Goal: Task Accomplishment & Management: Manage account settings

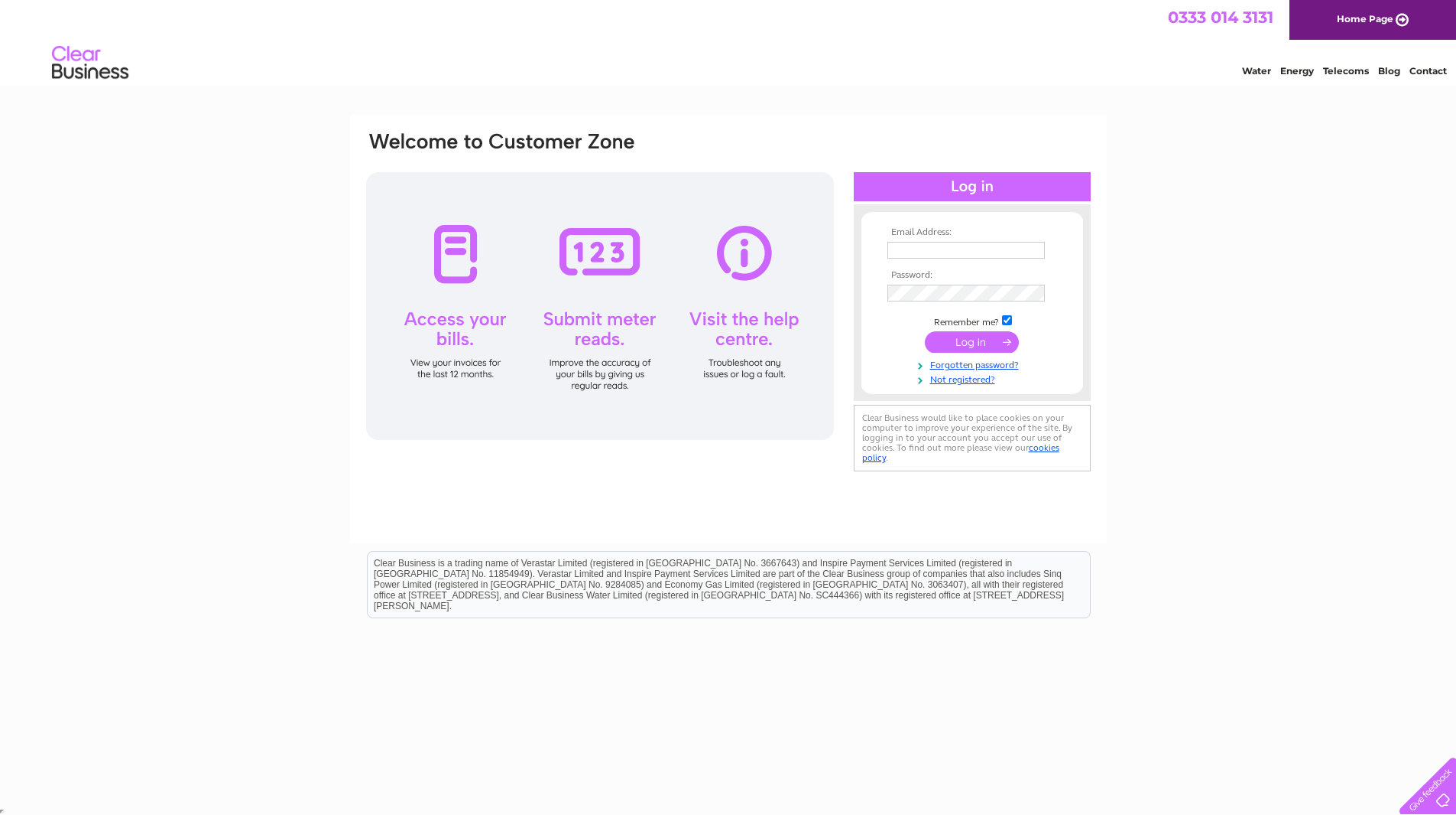
drag, startPoint x: 0, startPoint y: 0, endPoint x: 931, endPoint y: 256, distance: 965.6
click at [931, 256] on input "text" at bounding box center [966, 250] width 157 height 17
type input "accounts@bennevisdistillery.com"
click at [996, 343] on input "submit" at bounding box center [972, 342] width 94 height 21
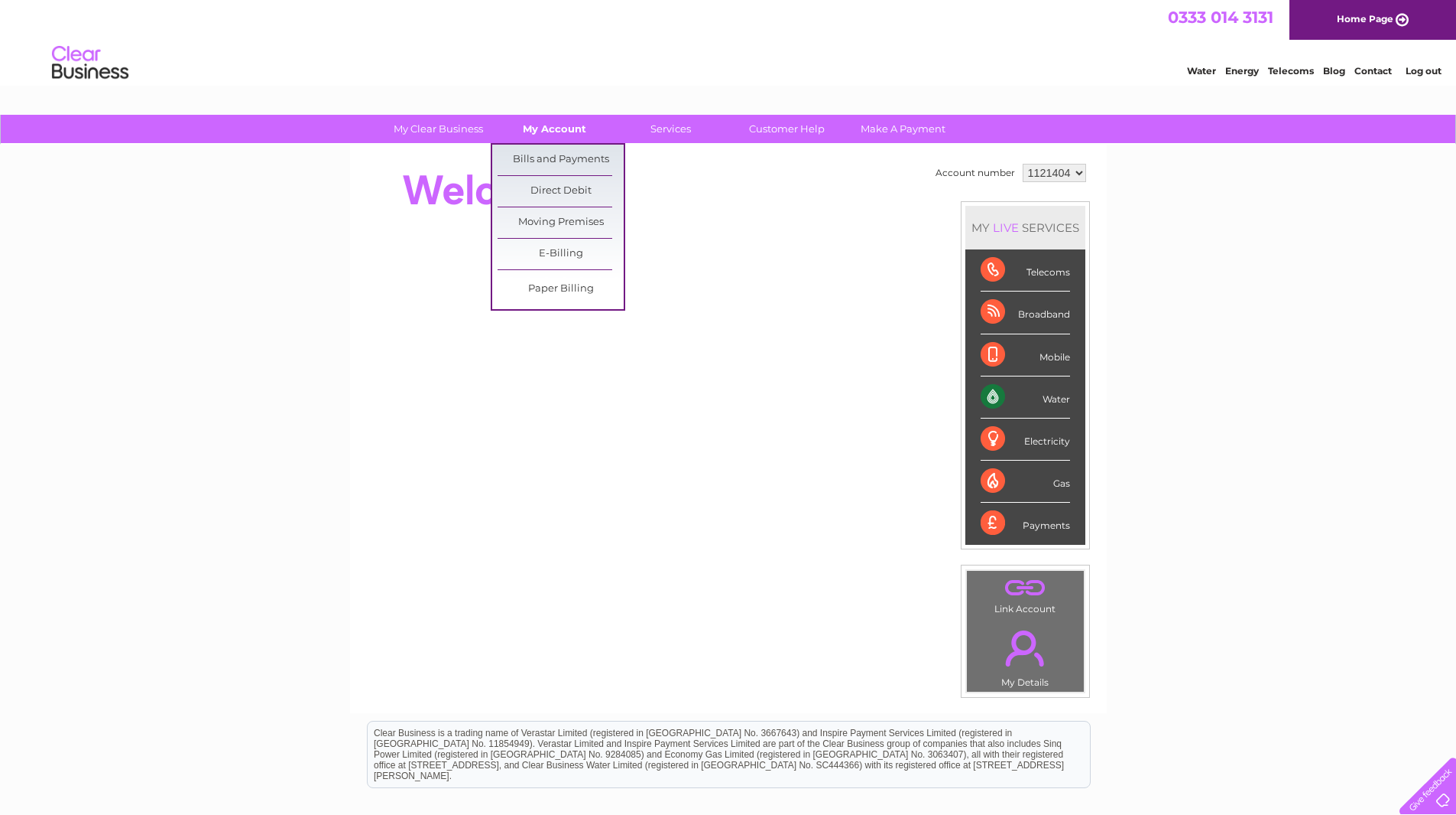
click at [550, 135] on link "My Account" at bounding box center [555, 129] width 127 height 29
click at [550, 161] on link "Bills and Payments" at bounding box center [561, 160] width 127 height 30
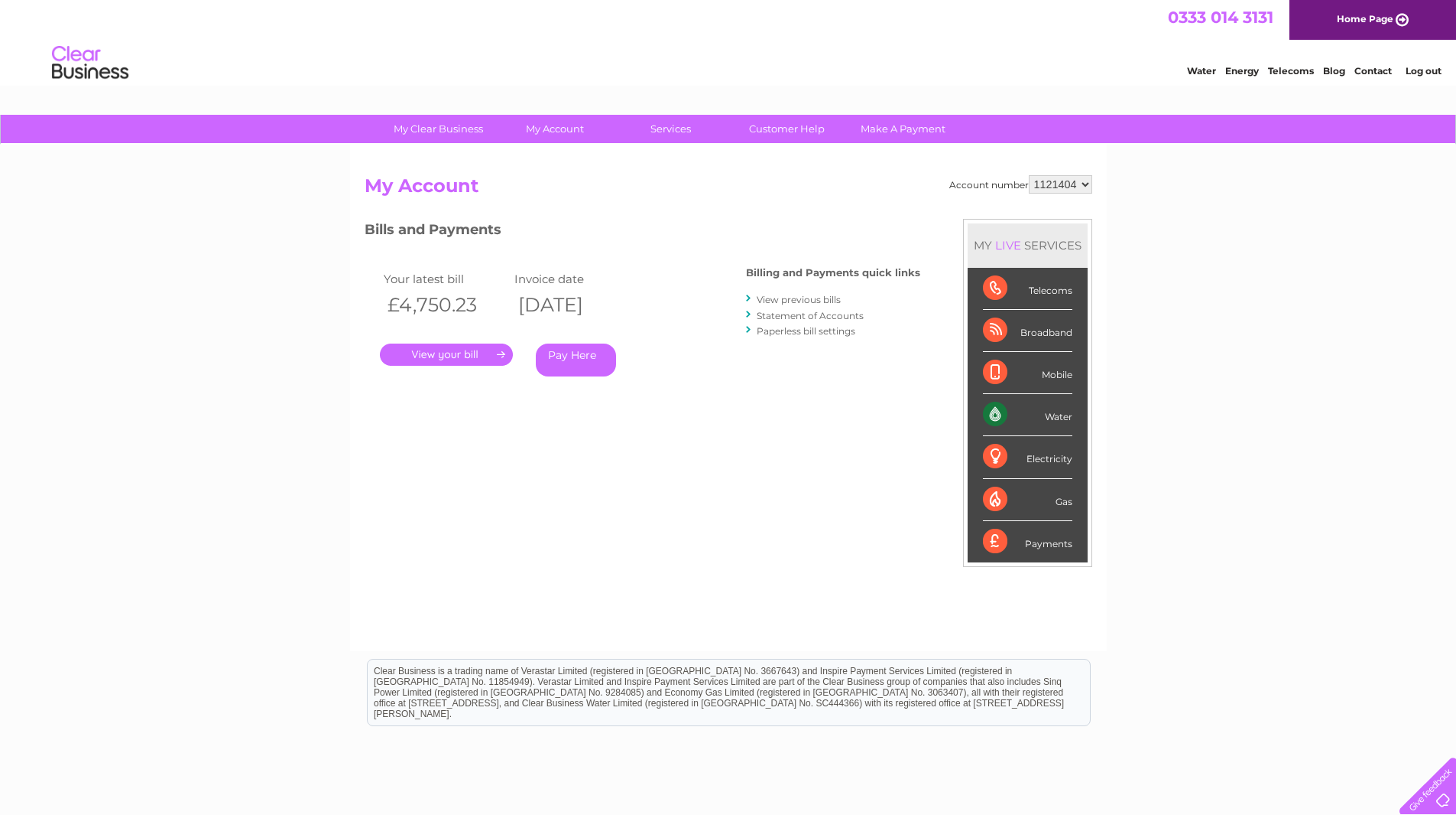
click at [1417, 70] on link "Log out" at bounding box center [1424, 70] width 36 height 11
